Goal: Task Accomplishment & Management: Manage account settings

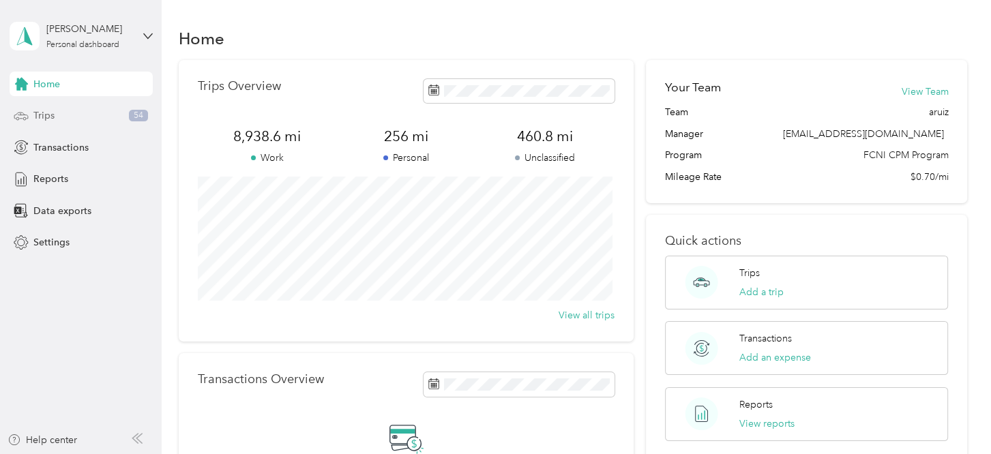
click at [123, 121] on div "Trips 54" at bounding box center [81, 116] width 143 height 25
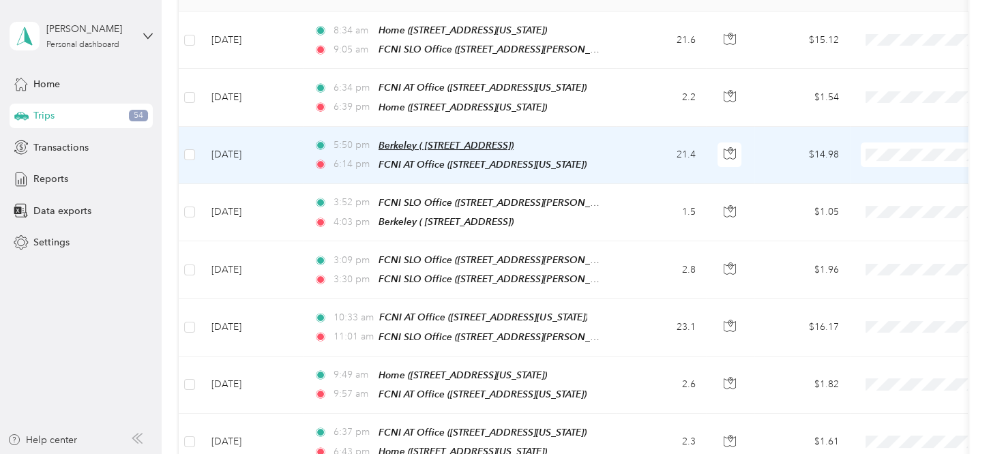
scroll to position [221, 0]
